Goal: Task Accomplishment & Management: Manage account settings

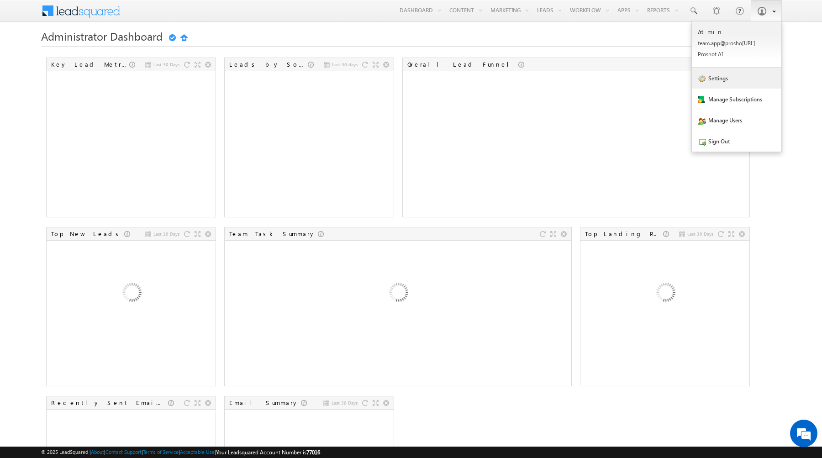
click at [733, 84] on link "Settings" at bounding box center [736, 78] width 89 height 21
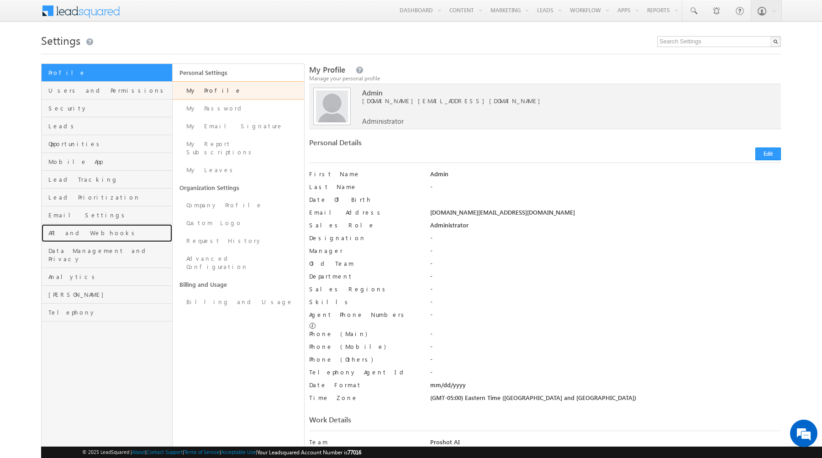
click at [83, 237] on link "API and Webhooks" at bounding box center [107, 233] width 131 height 18
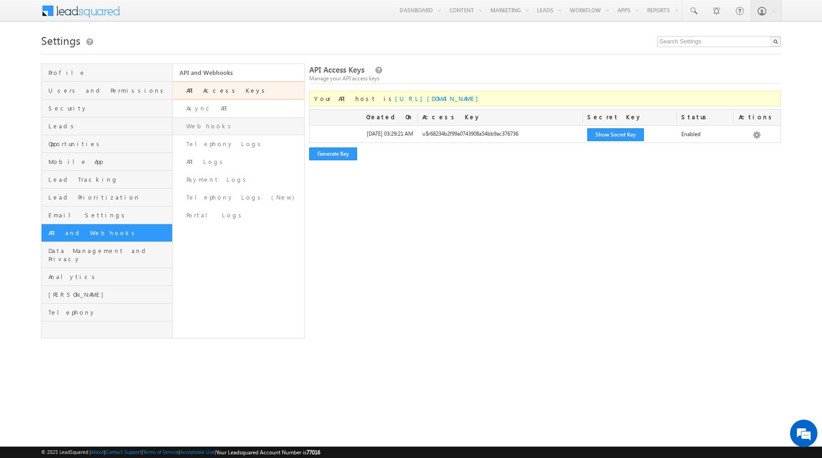
click at [220, 125] on link "Webhooks" at bounding box center [238, 126] width 131 height 18
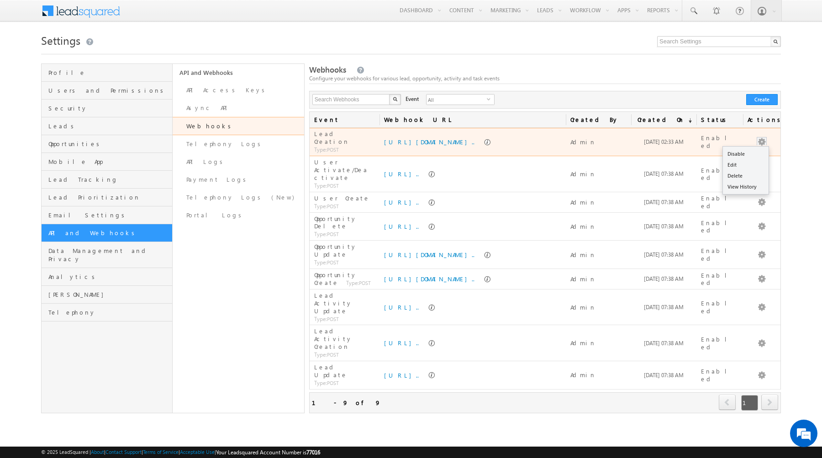
click at [761, 141] on button "button" at bounding box center [761, 141] width 9 height 9
click at [746, 173] on link "Delete" at bounding box center [746, 175] width 46 height 11
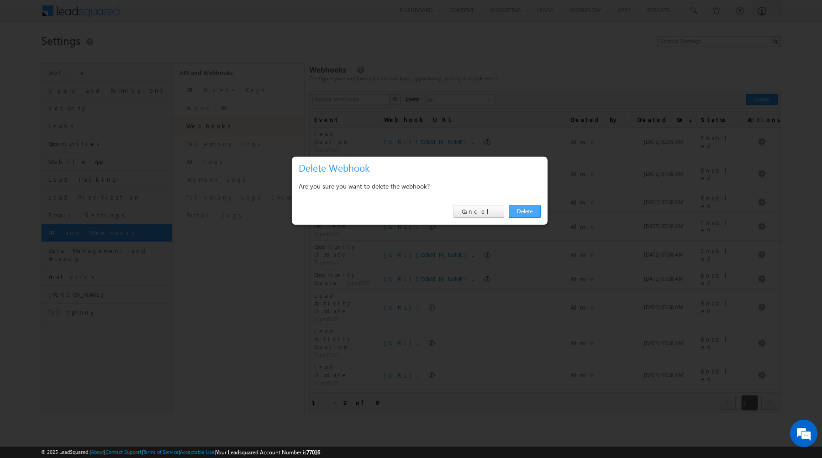
click at [529, 207] on link "Delete" at bounding box center [524, 211] width 32 height 13
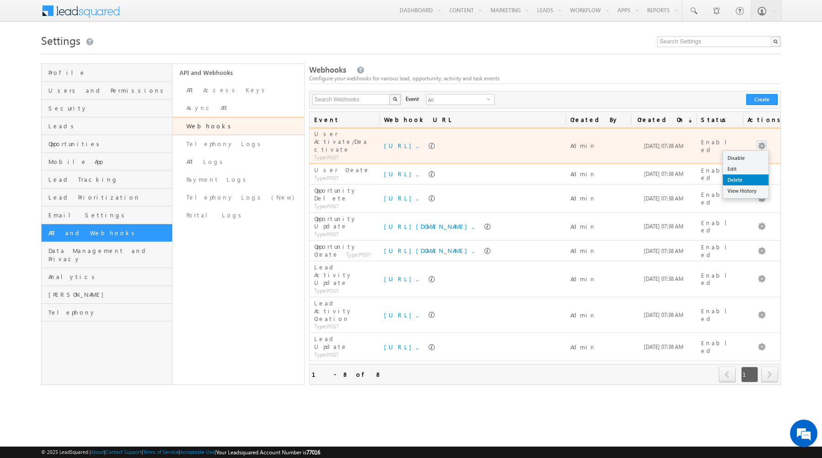
click at [747, 174] on link "Delete" at bounding box center [746, 179] width 46 height 11
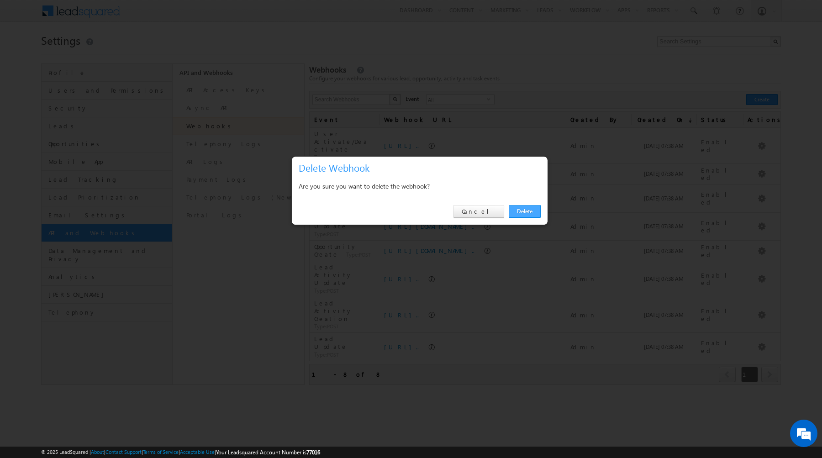
click at [533, 210] on link "Delete" at bounding box center [524, 211] width 32 height 13
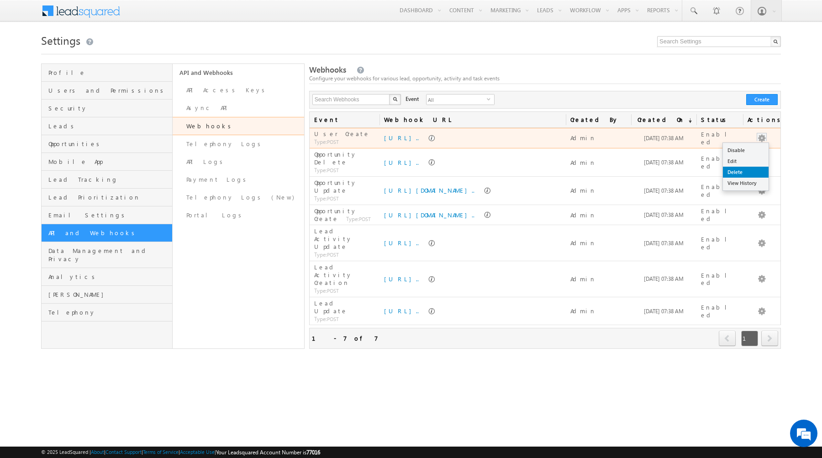
click at [747, 169] on link "Delete" at bounding box center [746, 172] width 46 height 11
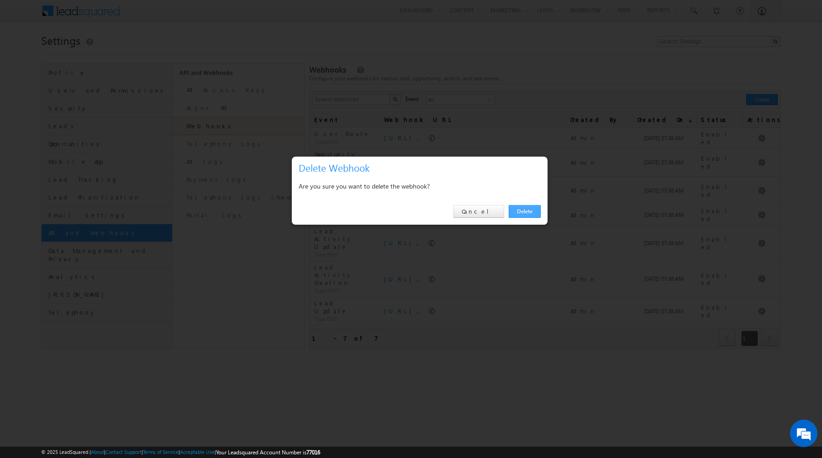
click at [523, 207] on link "Delete" at bounding box center [524, 211] width 32 height 13
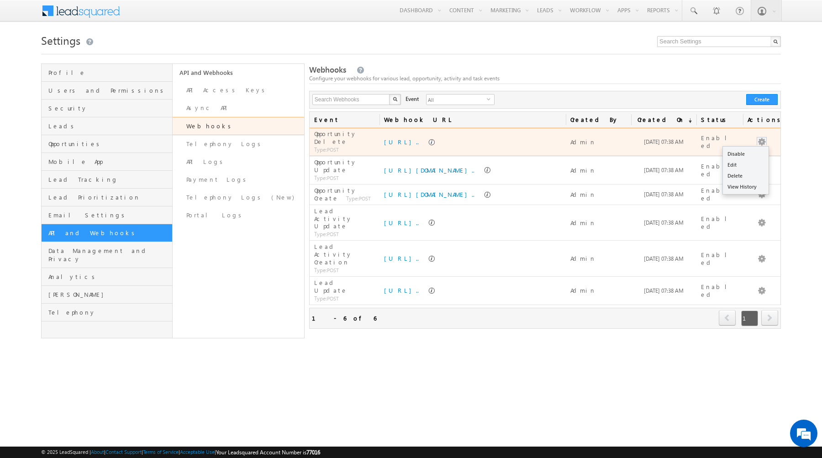
click at [762, 138] on button "button" at bounding box center [761, 141] width 9 height 9
click at [741, 173] on link "Delete" at bounding box center [746, 175] width 46 height 11
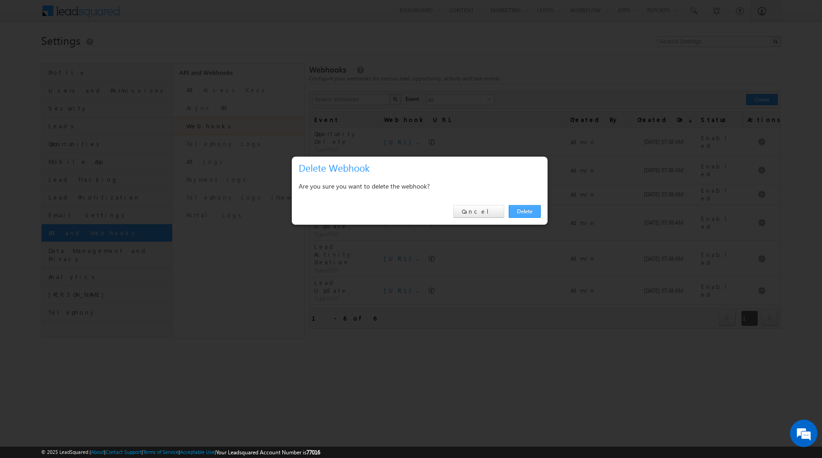
click at [535, 210] on link "Delete" at bounding box center [524, 211] width 32 height 13
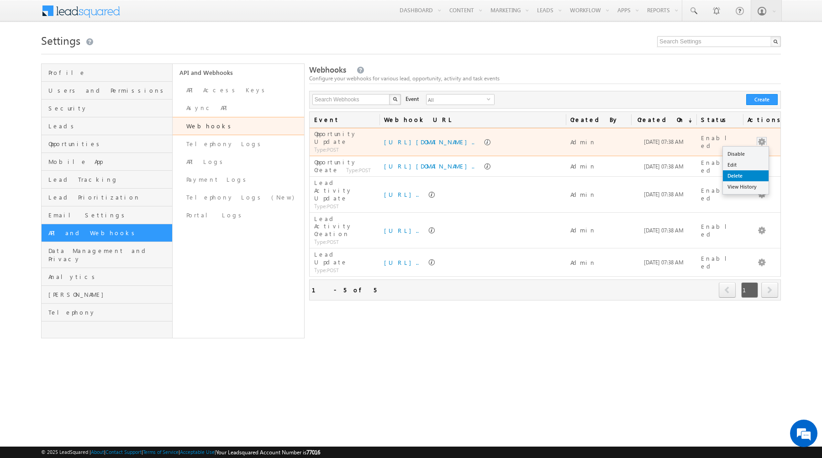
click at [747, 171] on link "Delete" at bounding box center [746, 175] width 46 height 11
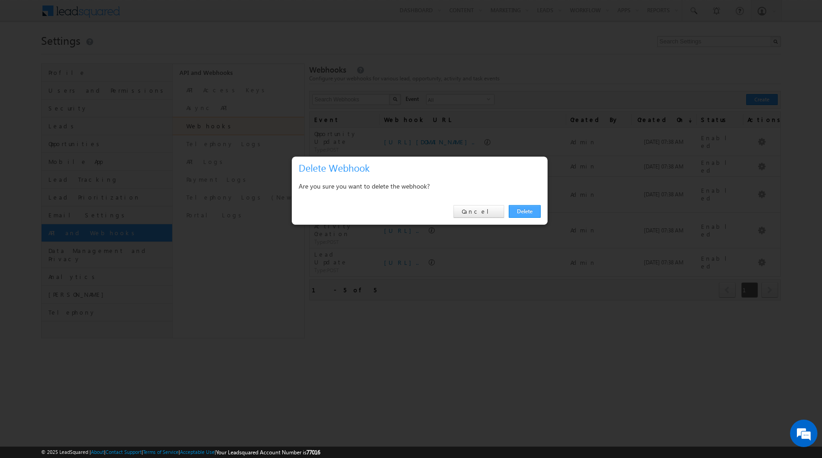
click at [523, 212] on link "Delete" at bounding box center [524, 211] width 32 height 13
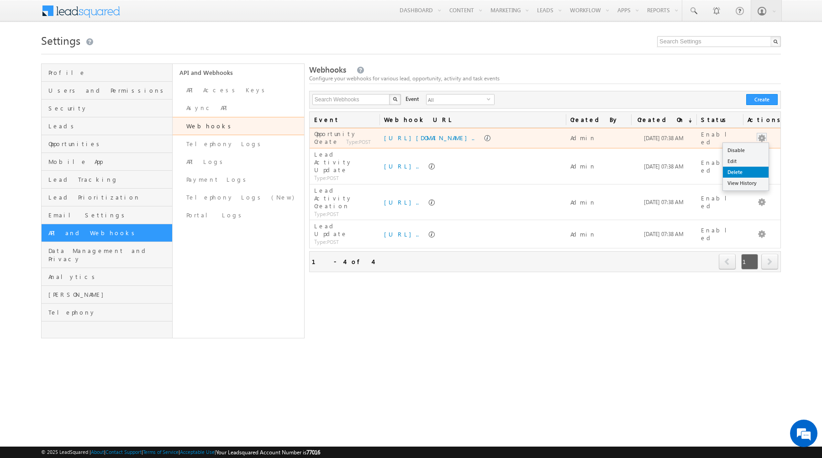
click at [742, 172] on link "Delete" at bounding box center [746, 172] width 46 height 11
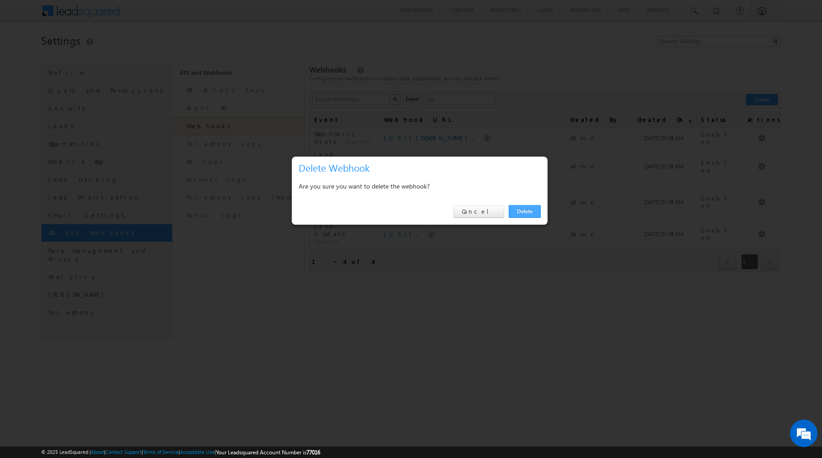
click at [532, 212] on link "Delete" at bounding box center [524, 211] width 32 height 13
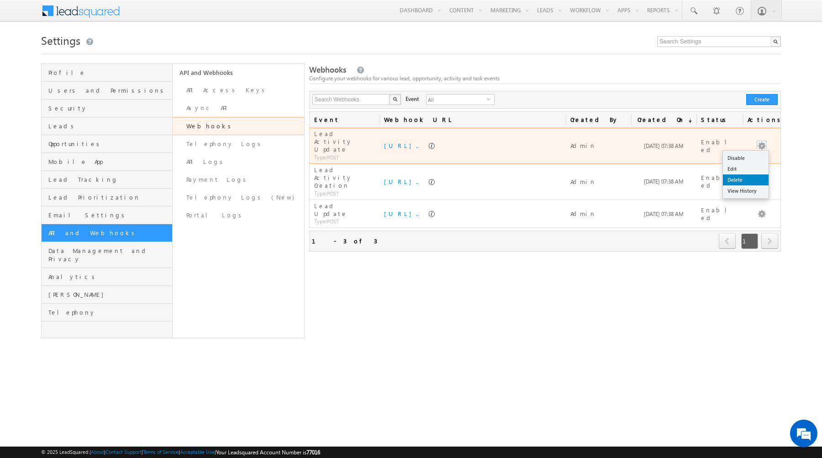
click at [741, 174] on link "Delete" at bounding box center [746, 179] width 46 height 11
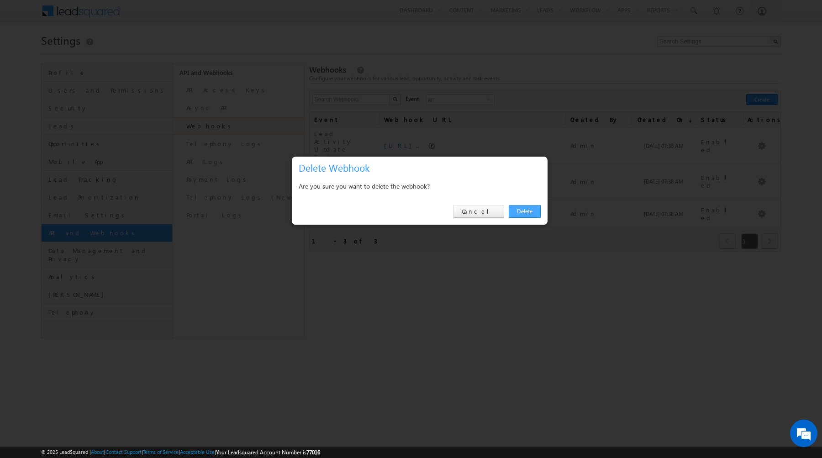
click at [529, 211] on link "Delete" at bounding box center [524, 211] width 32 height 13
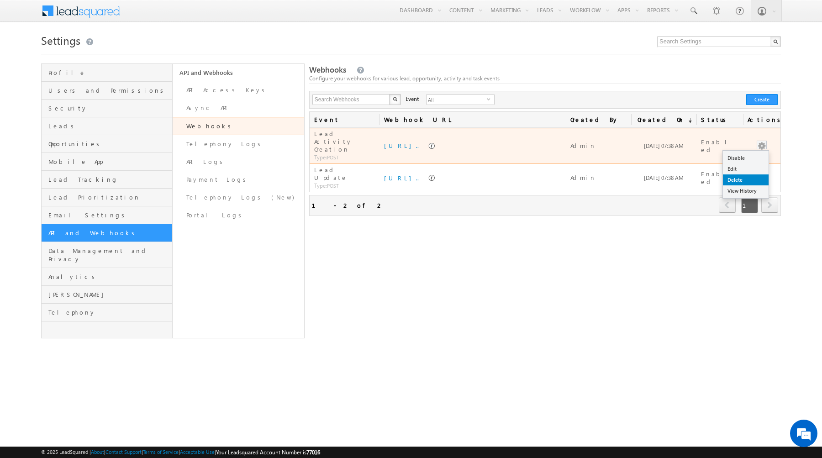
click at [739, 174] on link "Delete" at bounding box center [746, 179] width 46 height 11
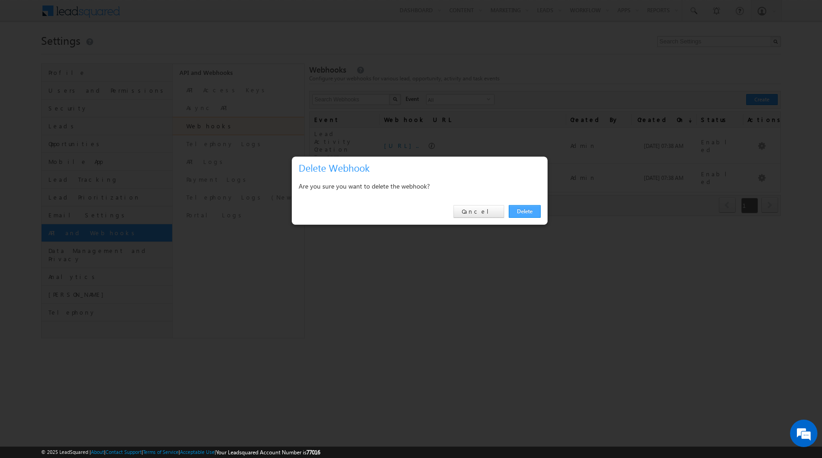
click at [520, 208] on link "Delete" at bounding box center [524, 211] width 32 height 13
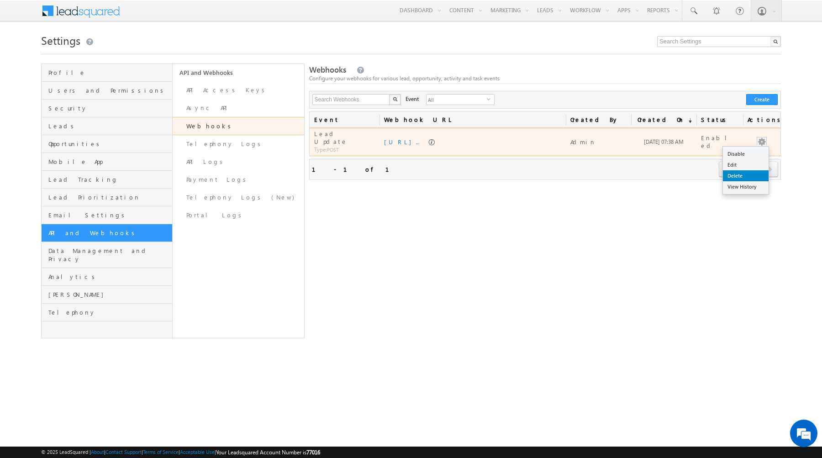
click at [742, 170] on link "Delete" at bounding box center [746, 175] width 46 height 11
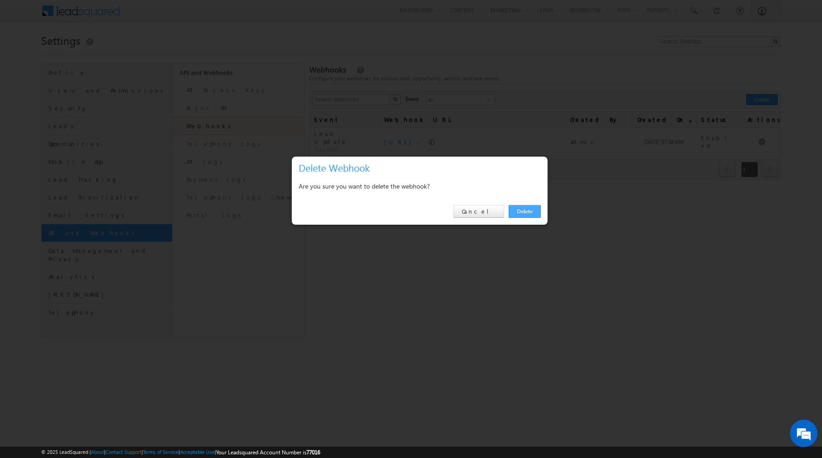
click at [520, 209] on link "Delete" at bounding box center [524, 211] width 32 height 13
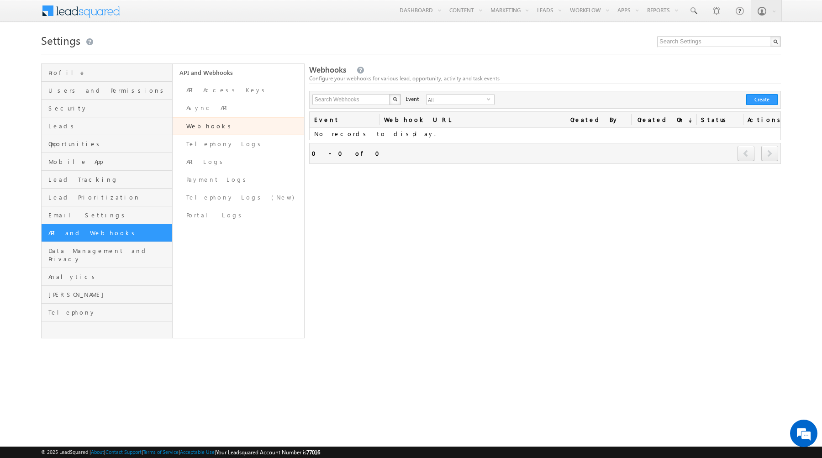
click at [520, 209] on div "Webhooks Configure your webhooks for various lead, opportunity, activity and ta…" at bounding box center [545, 200] width 472 height 275
click at [226, 126] on link "Webhooks" at bounding box center [238, 126] width 131 height 18
